Goal: Task Accomplishment & Management: Complete application form

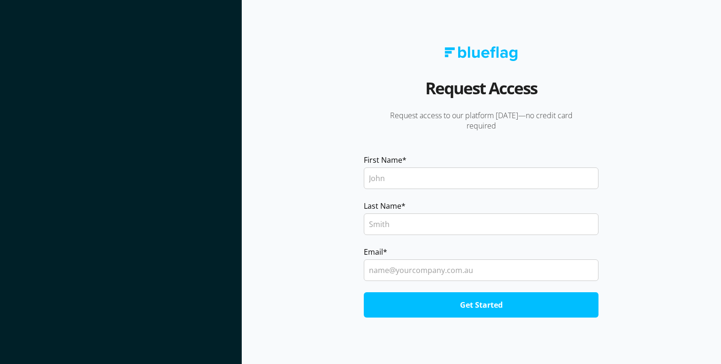
click at [380, 176] on input "First Name *" at bounding box center [481, 179] width 235 height 22
type input "[PERSON_NAME]"
click at [388, 220] on input "Last Name *" at bounding box center [481, 225] width 235 height 22
type input "[PERSON_NAME]"
click at [391, 272] on input "Email *" at bounding box center [481, 271] width 235 height 22
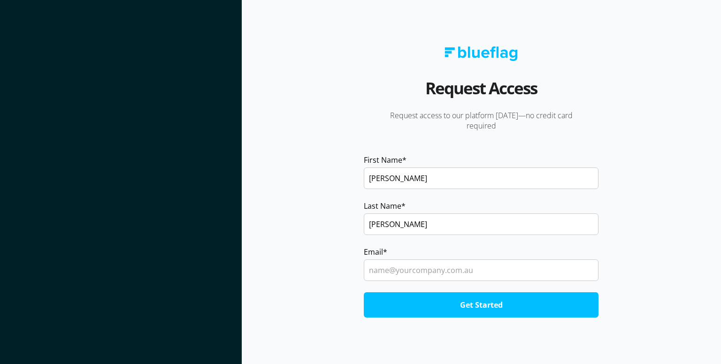
type input "[EMAIL_ADDRESS][DOMAIN_NAME]"
click at [426, 305] on input "Get Started" at bounding box center [481, 304] width 235 height 25
